Goal: Information Seeking & Learning: Find specific fact

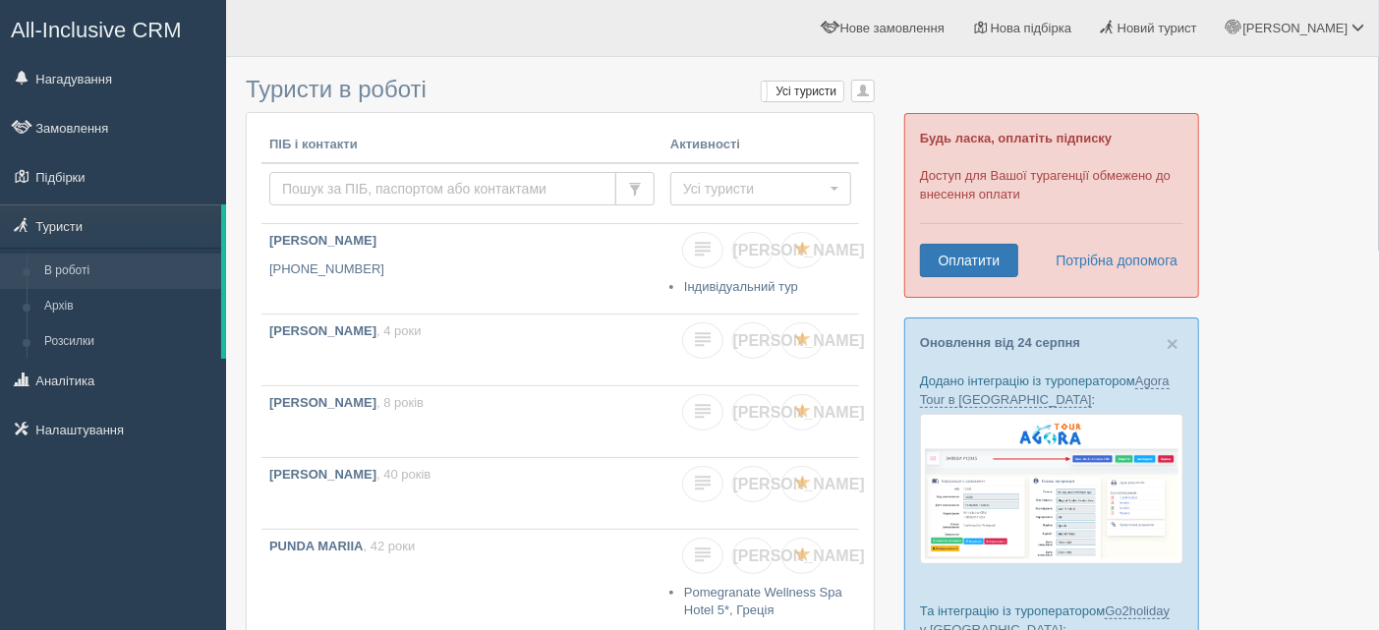
click at [314, 184] on input "text" at bounding box center [442, 188] width 347 height 33
type input "rudenko"
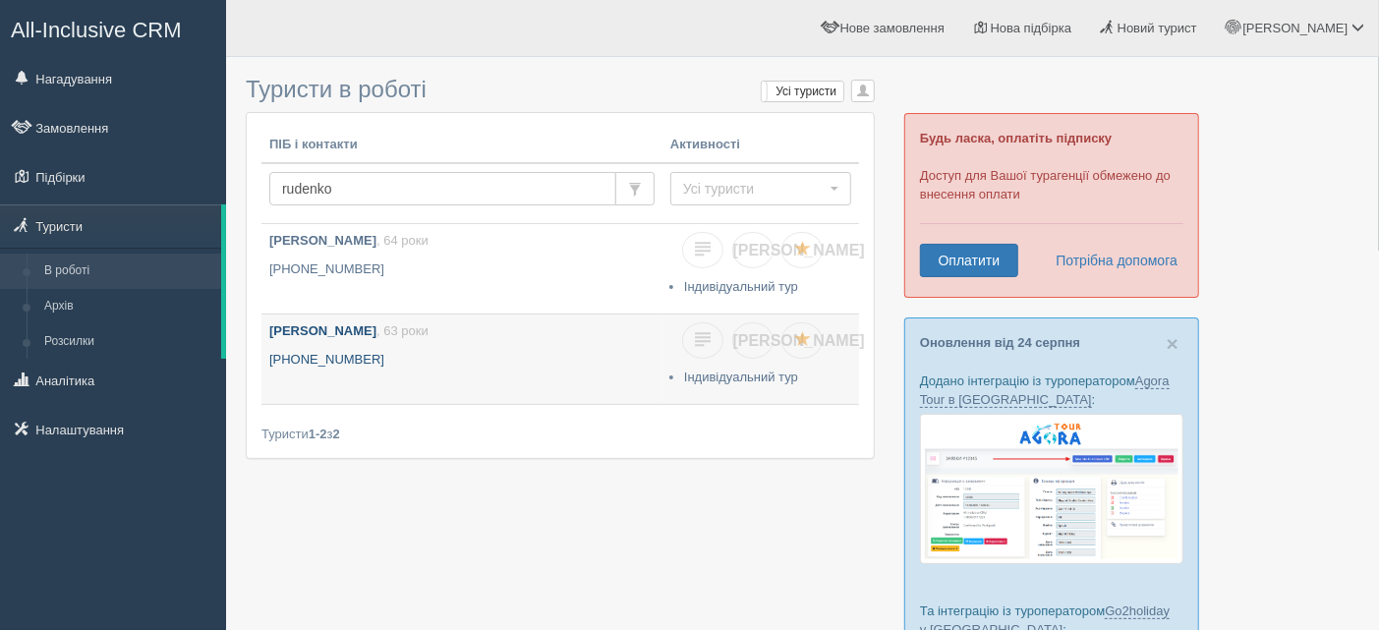
click at [389, 340] on link "Volodymyr Rudenko , 63 роки +380 67 209 8448" at bounding box center [461, 358] width 401 height 89
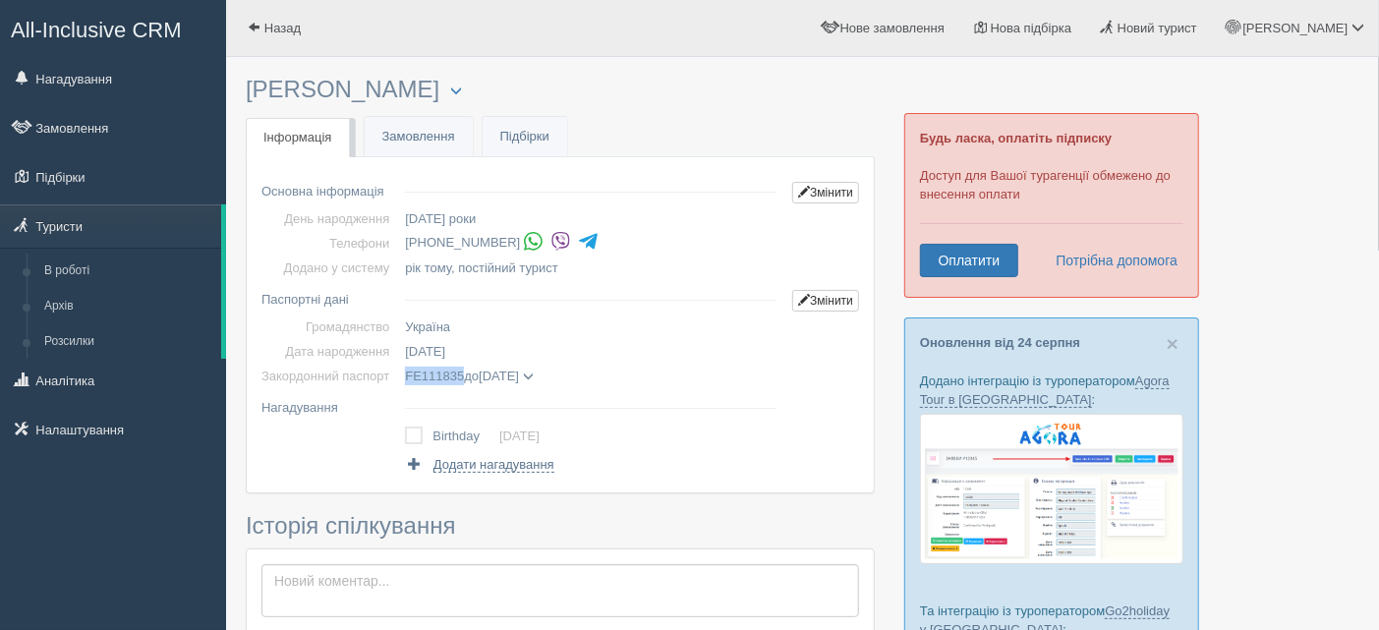
click at [457, 374] on span "FE111835" at bounding box center [434, 375] width 59 height 15
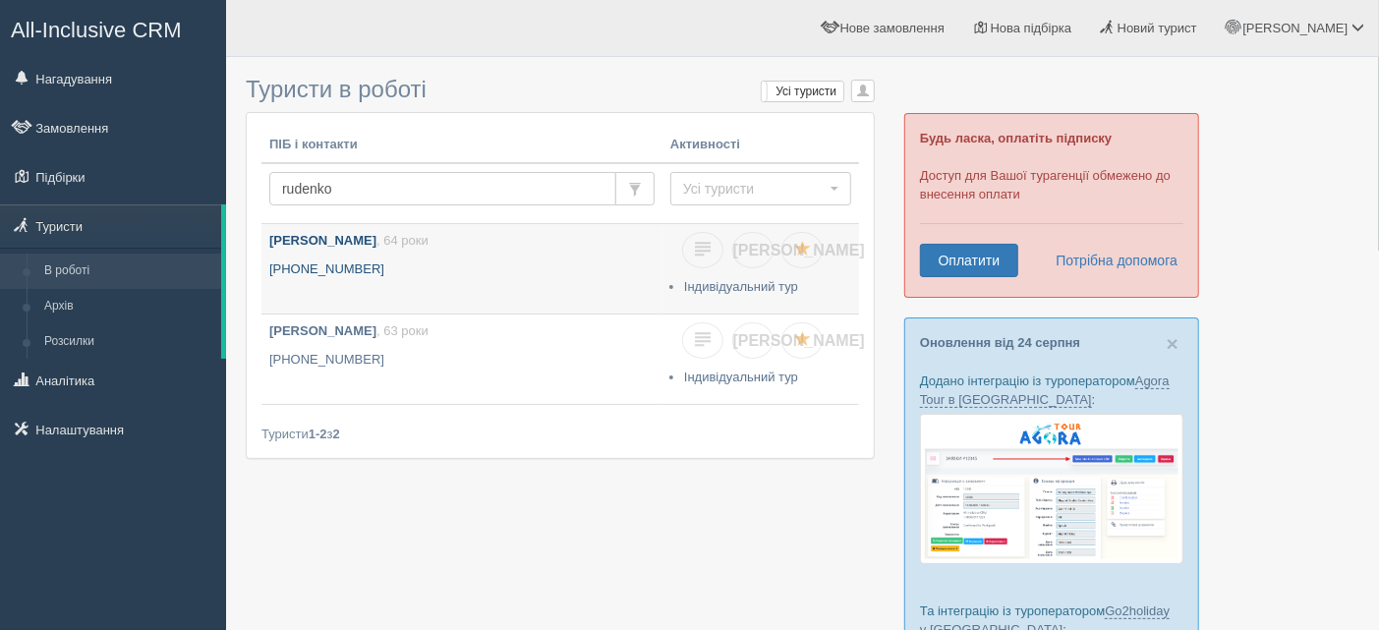
click at [378, 270] on p "+380 111111111" at bounding box center [461, 269] width 385 height 19
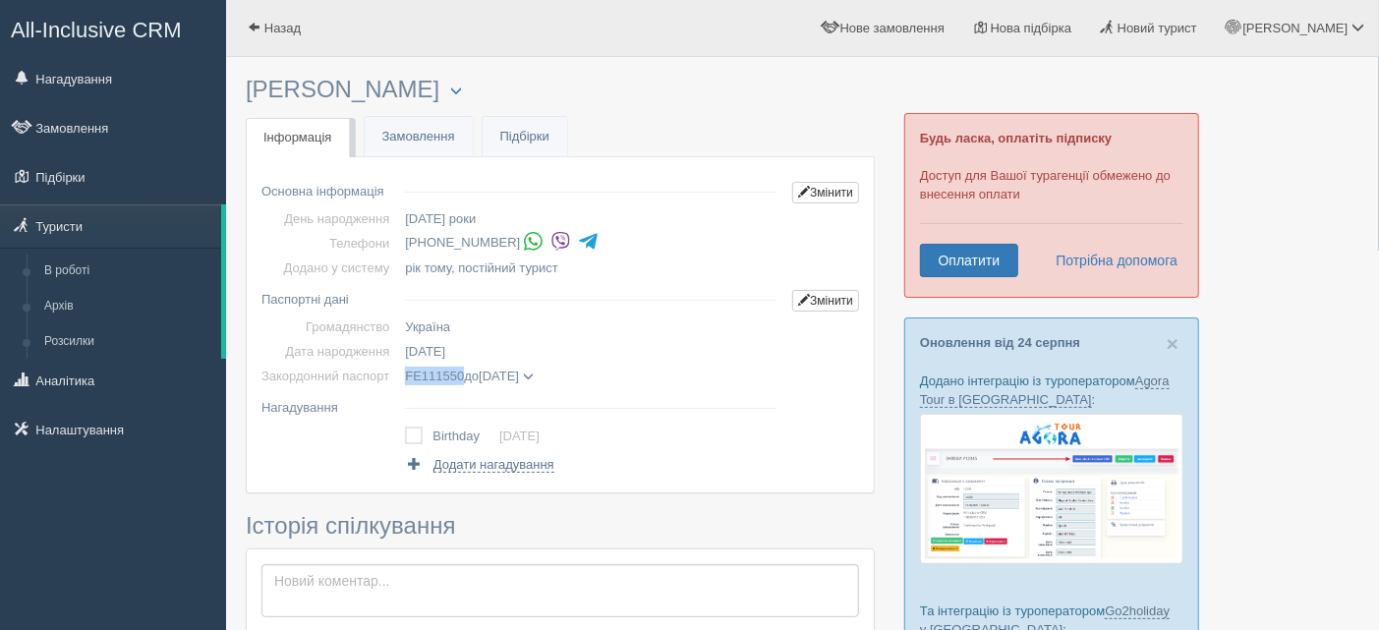
drag, startPoint x: 462, startPoint y: 381, endPoint x: 405, endPoint y: 381, distance: 57.0
click at [405, 381] on span "FE111550 до [DATE]" at bounding box center [469, 375] width 128 height 15
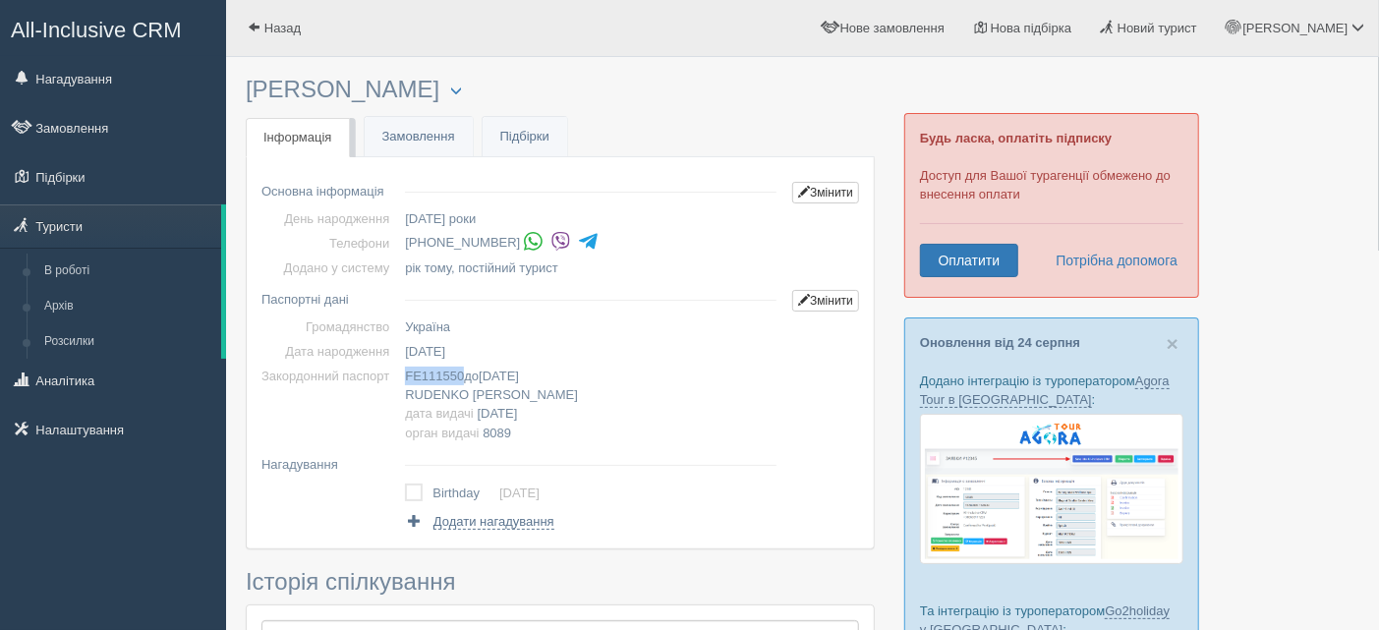
copy span "FE111550"
